Goal: Information Seeking & Learning: Learn about a topic

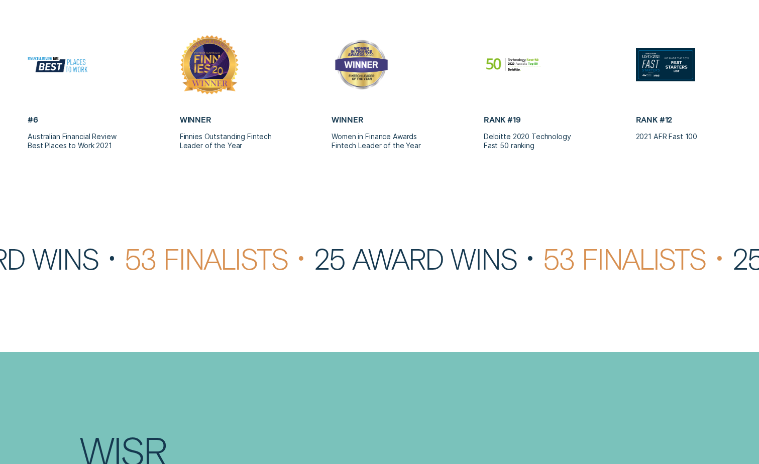
scroll to position [2662, 0]
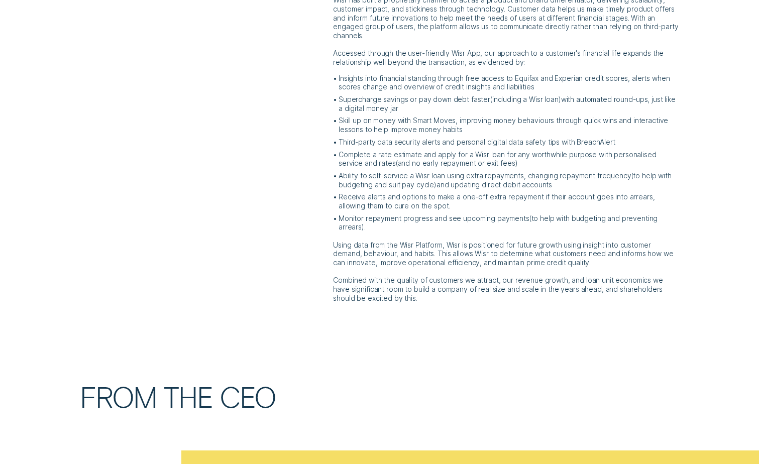
scroll to position [402, 0]
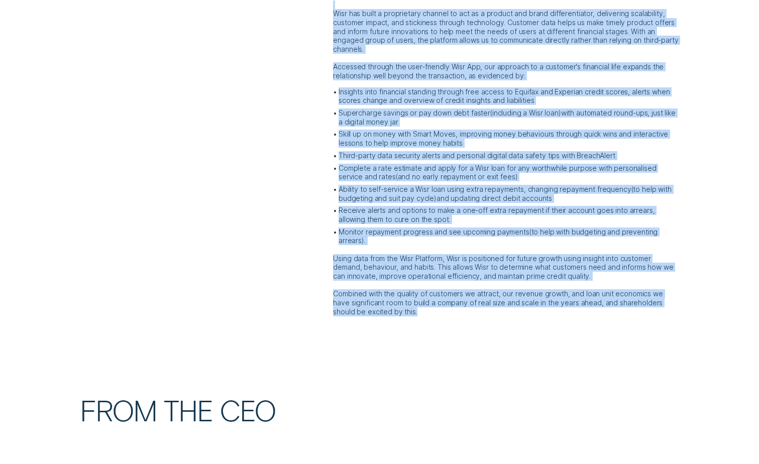
drag, startPoint x: 336, startPoint y: 129, endPoint x: 382, endPoint y: 313, distance: 190.1
click at [382, 313] on div "Wisr ( ASX: WZR ) is purpose-built to improve Australians' financial health. We…" at bounding box center [506, 95] width 355 height 442
copy div "Wisr ( ASX: WZR ) is purpose-built to improve Australians' financial health. We…"
click at [597, 242] on p "Monitor repayment progress and see upcoming payments ( to help with budgeting a…" at bounding box center [509, 237] width 341 height 18
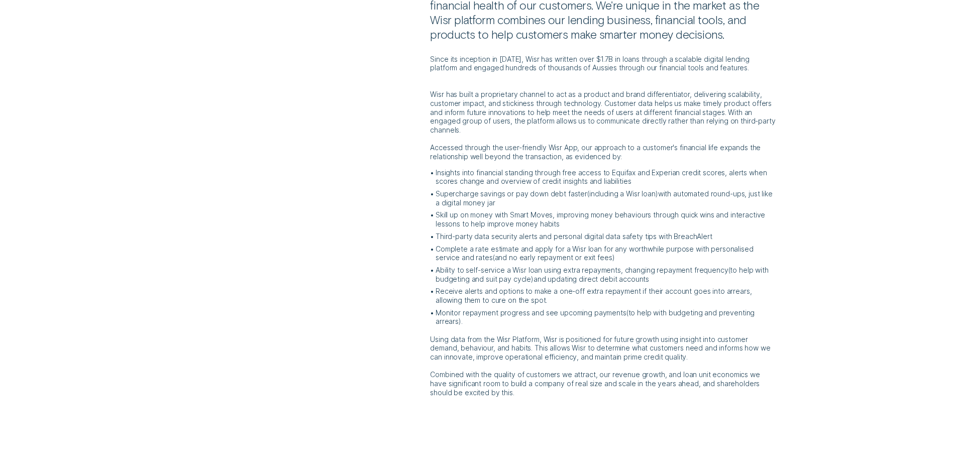
scroll to position [201, 0]
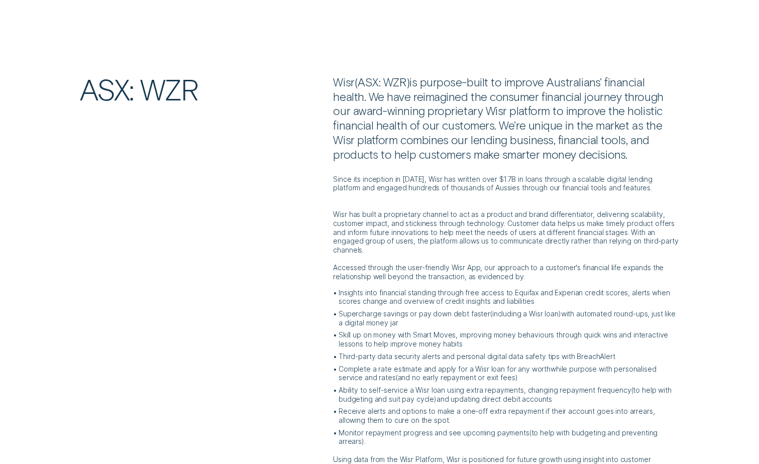
click at [309, 273] on div "ASX: WZR Wisr ( ASX: WZR ) is purpose-built to improve Australians' financial h…" at bounding box center [379, 296] width 709 height 442
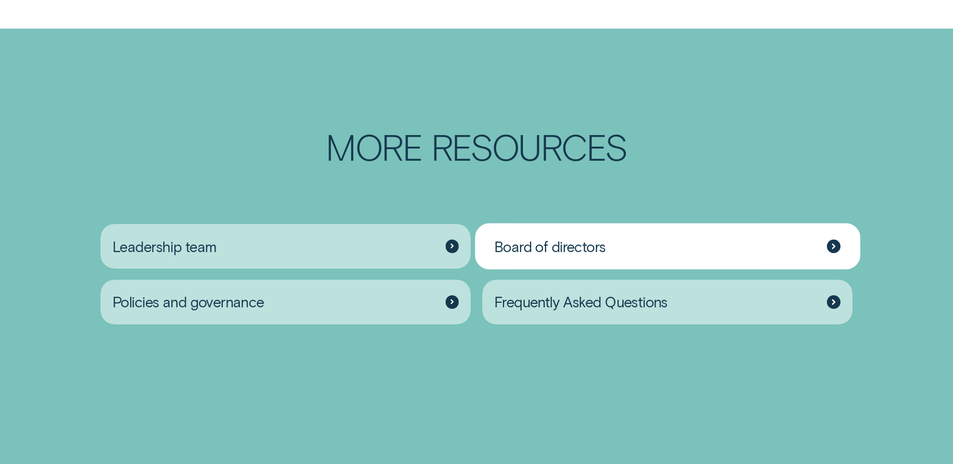
scroll to position [1608, 0]
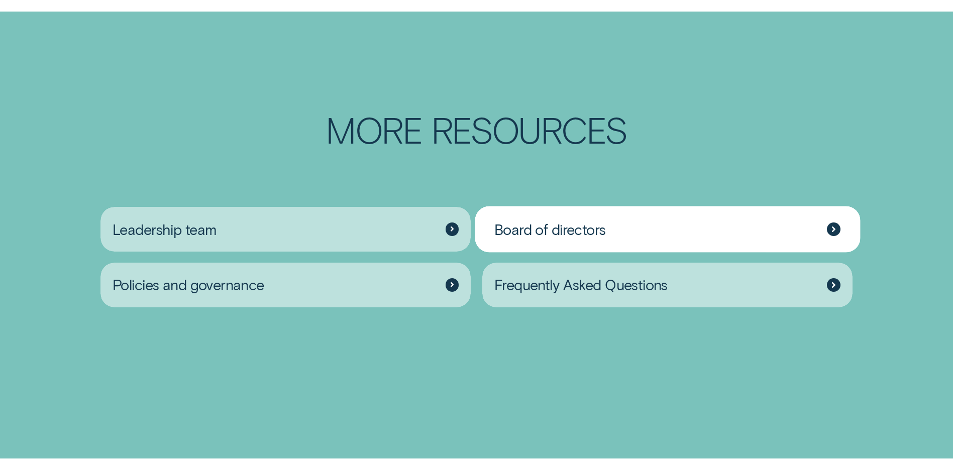
click at [579, 239] on span "Board of directors" at bounding box center [550, 230] width 112 height 18
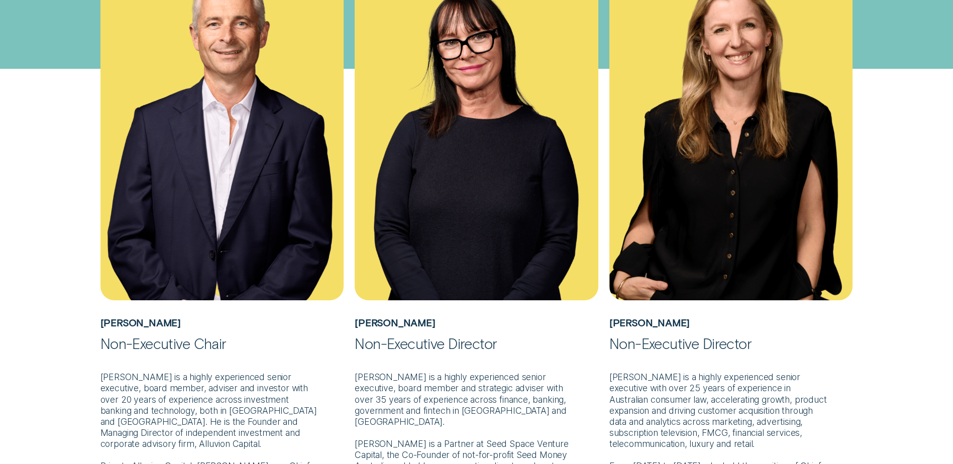
scroll to position [452, 0]
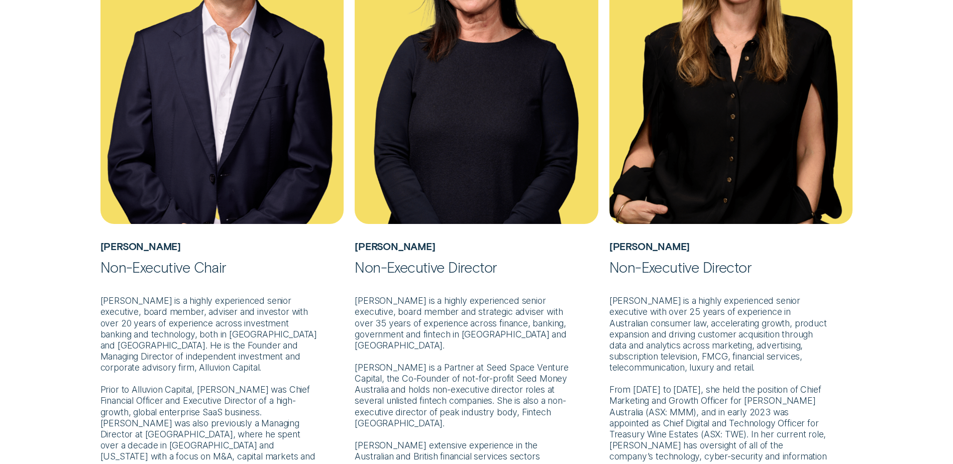
click at [479, 258] on div "Non-Executive Director" at bounding box center [476, 267] width 243 height 18
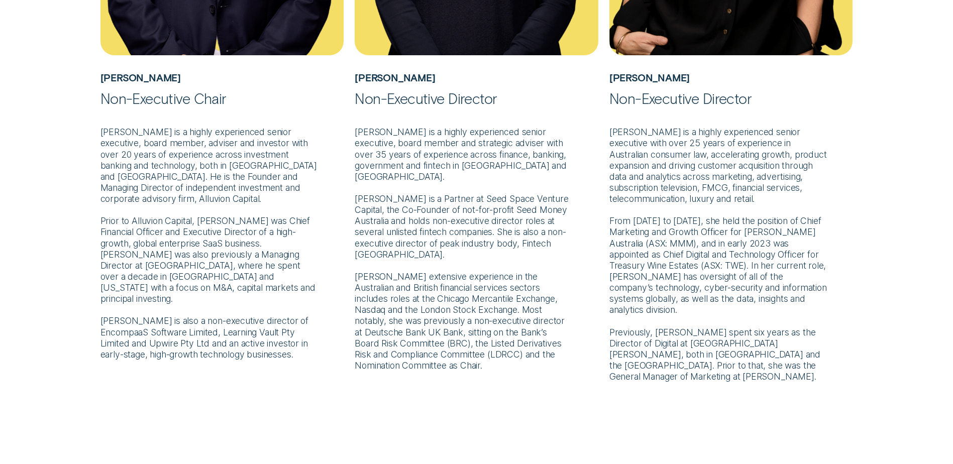
scroll to position [653, 0]
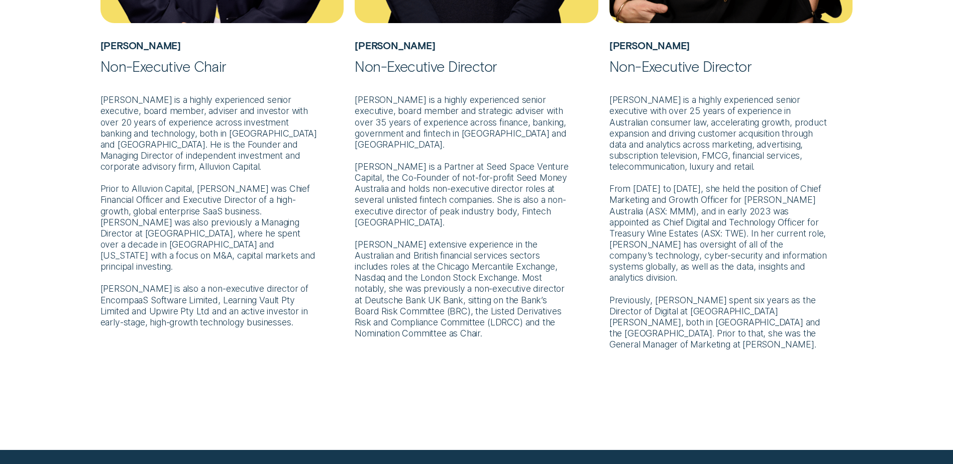
click at [154, 115] on p "[PERSON_NAME] is a highly experienced senior executive, board member, adviser a…" at bounding box center [221, 201] width 243 height 253
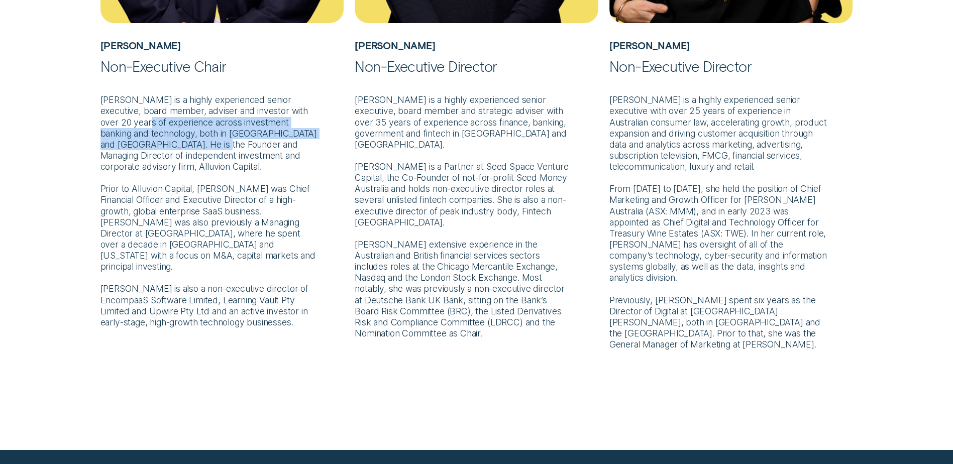
drag, startPoint x: 137, startPoint y: 121, endPoint x: 178, endPoint y: 141, distance: 46.3
click at [178, 141] on p "[PERSON_NAME] is a highly experienced senior executive, board member, adviser a…" at bounding box center [221, 201] width 243 height 253
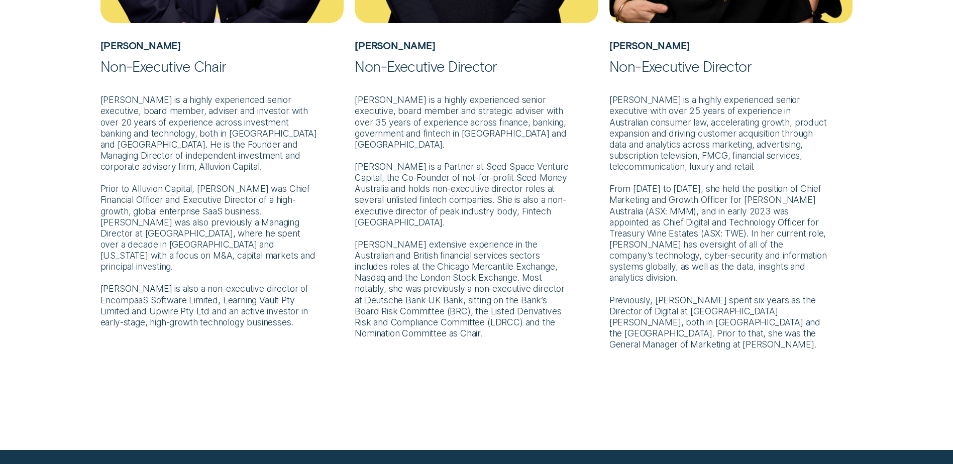
click at [230, 273] on p "[PERSON_NAME] is a highly experienced senior executive, board member, adviser a…" at bounding box center [221, 201] width 243 height 253
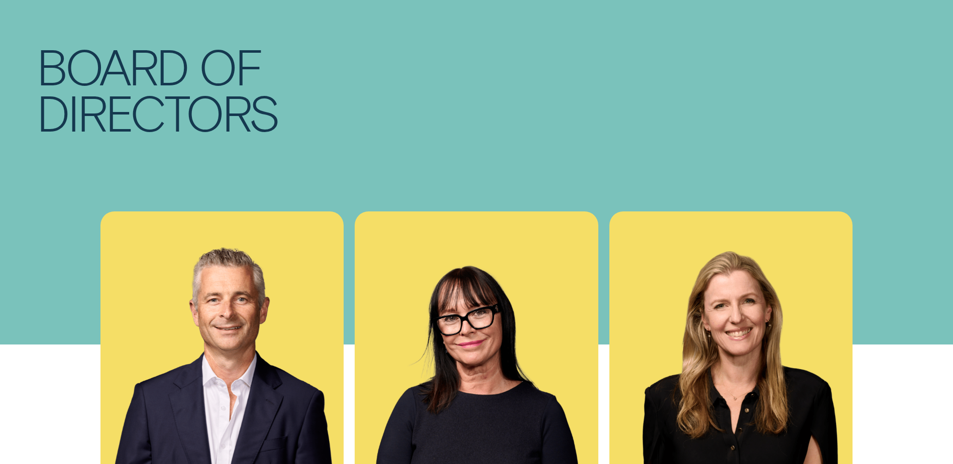
scroll to position [100, 0]
